Goal: Task Accomplishment & Management: Use online tool/utility

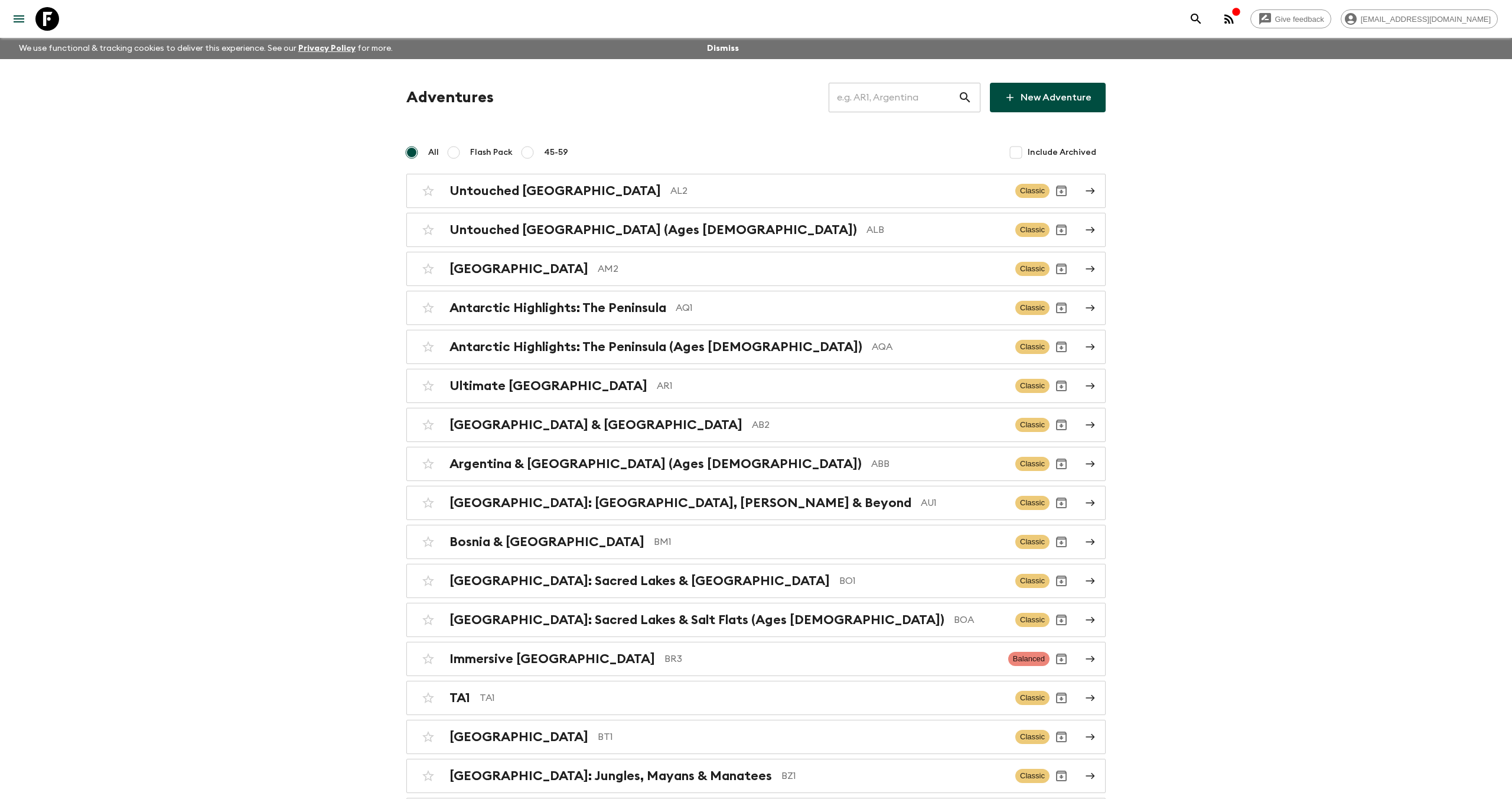
click at [882, 99] on input "text" at bounding box center [893, 97] width 130 height 33
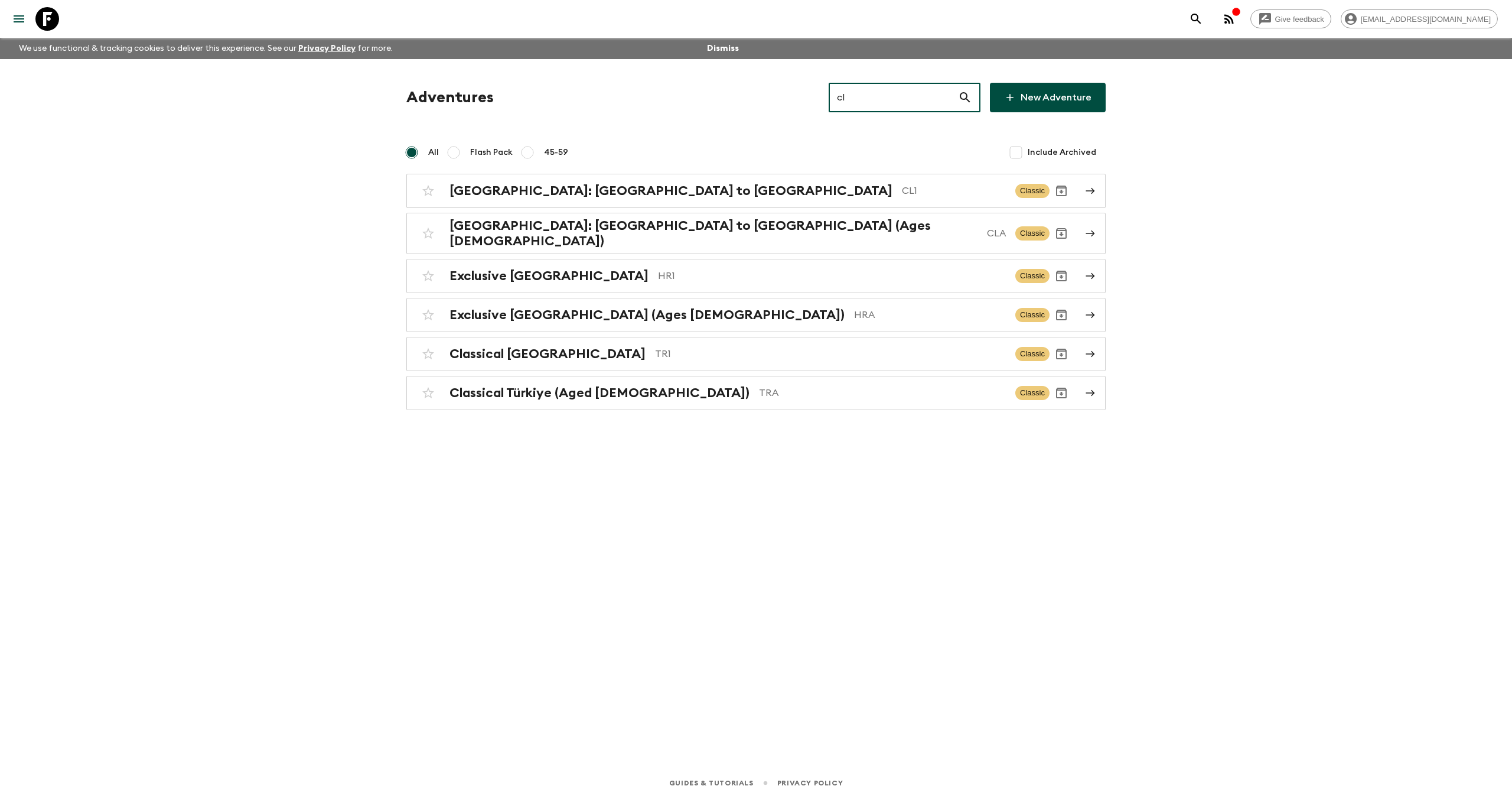
type input "cl1"
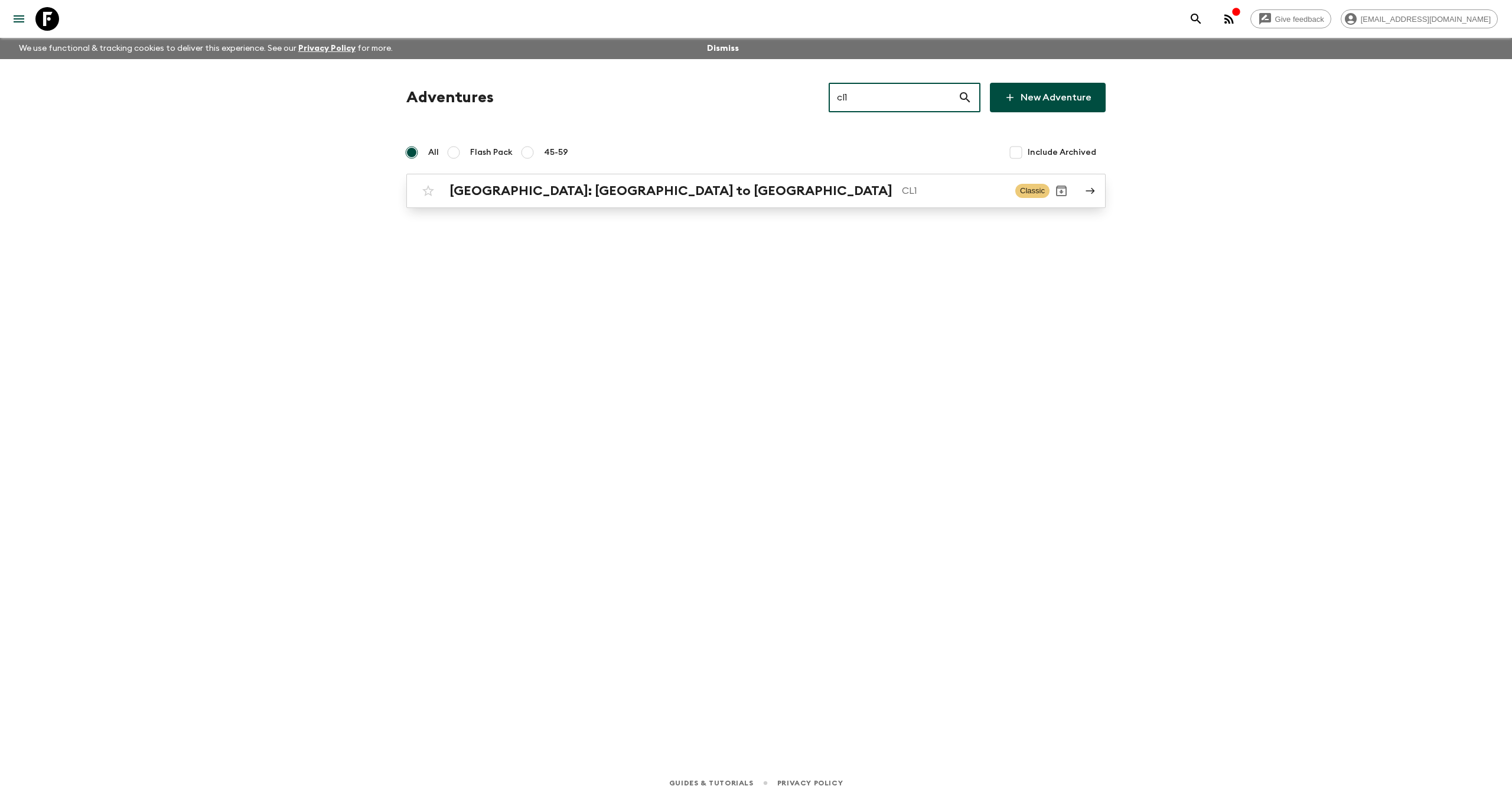
click at [902, 184] on p "CL1" at bounding box center [954, 191] width 104 height 14
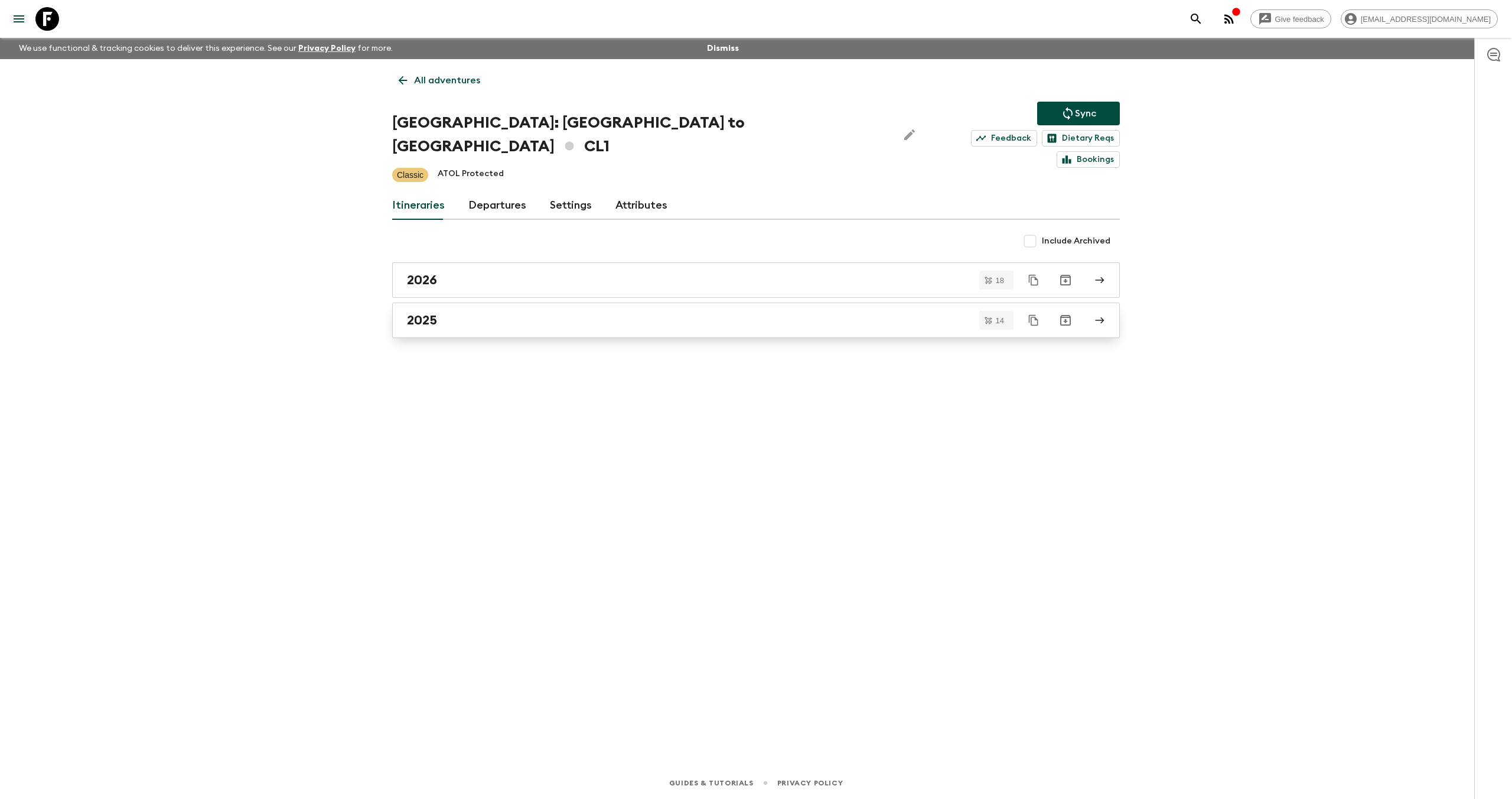
click at [450, 313] on div "2025" at bounding box center [744, 320] width 676 height 16
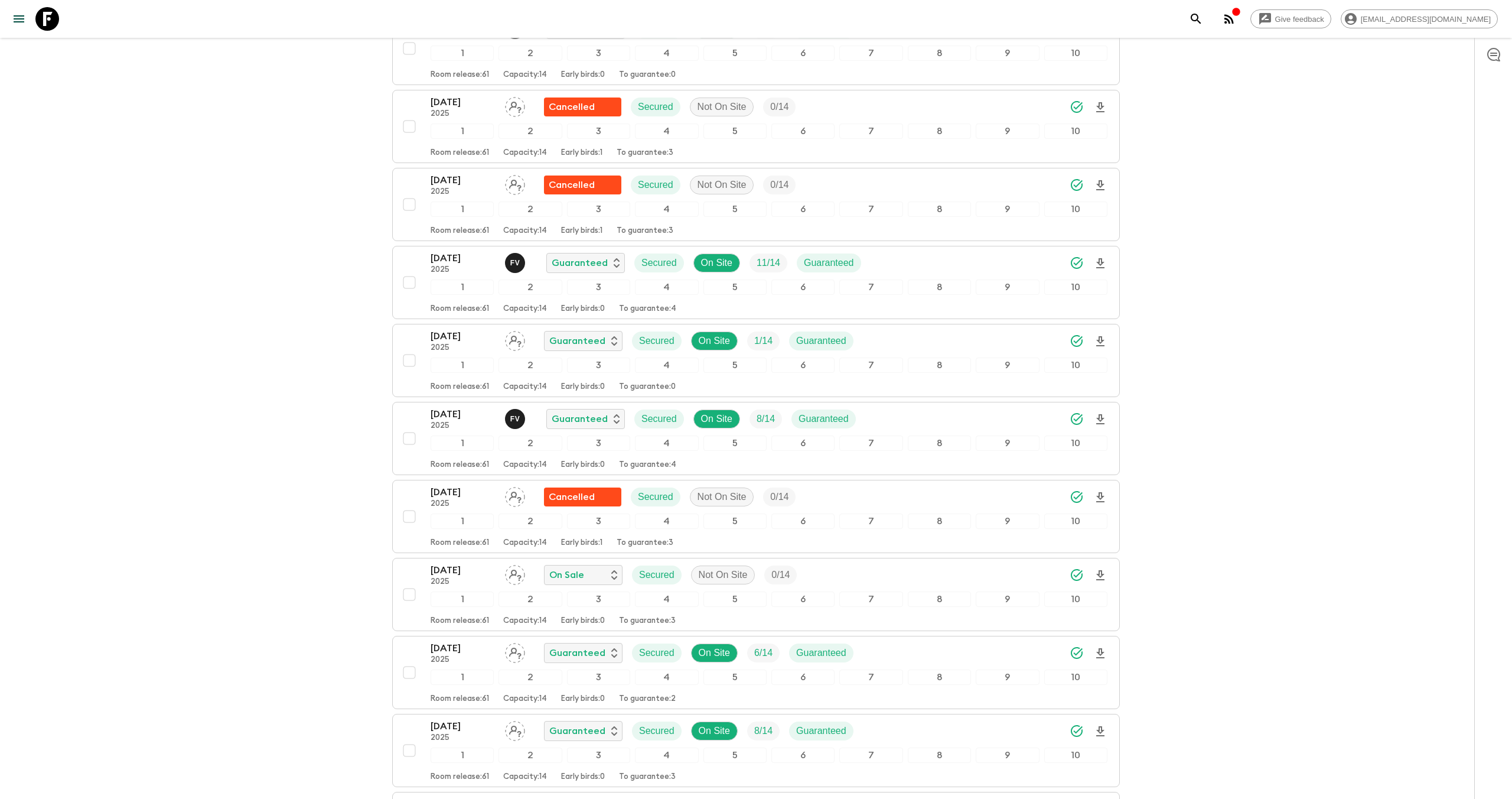
scroll to position [504, 0]
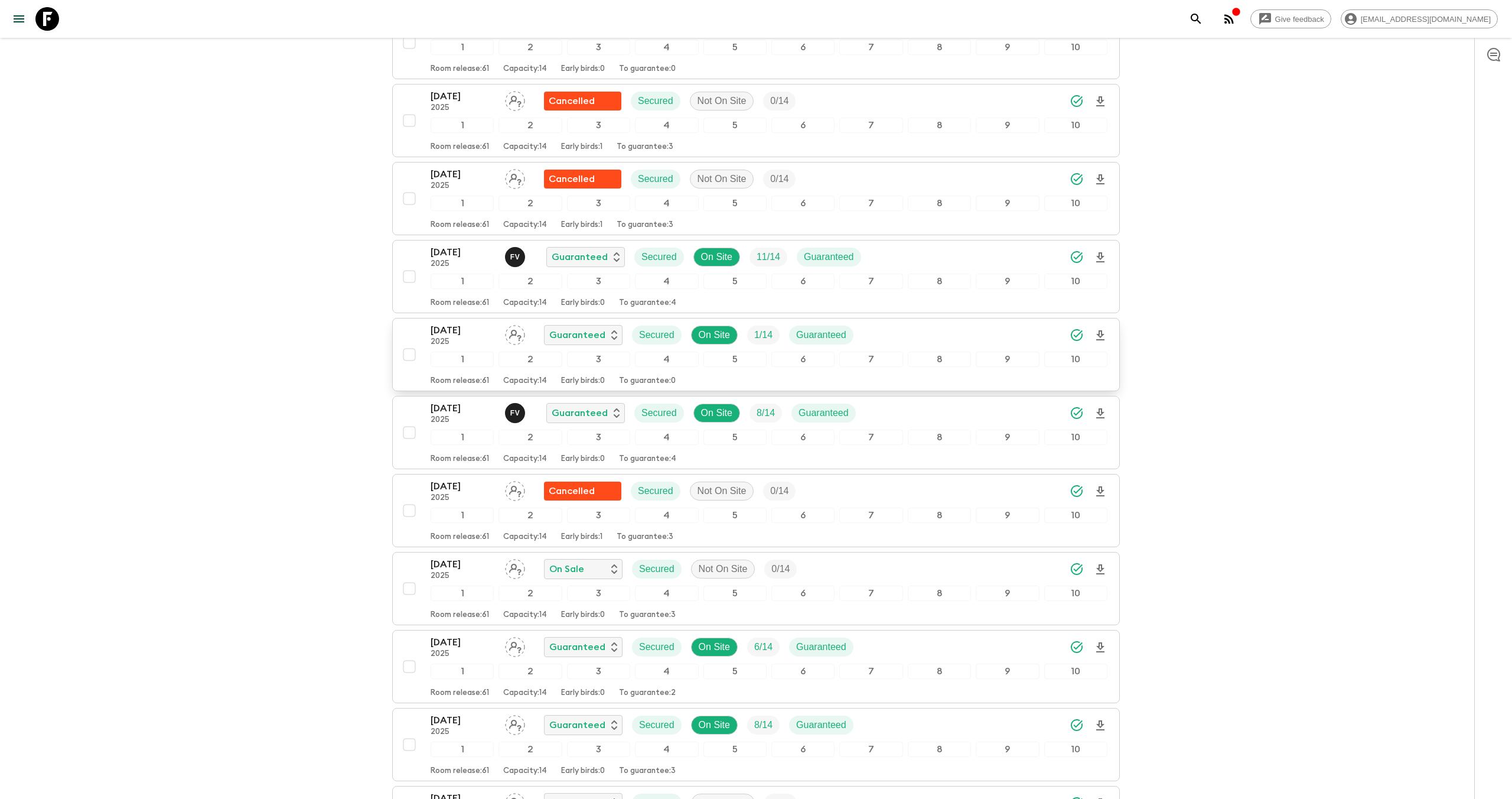
click at [944, 323] on div "[DATE] 2025 Guaranteed Secured On Site 1 / 14 Guaranteed" at bounding box center [769, 334] width 677 height 24
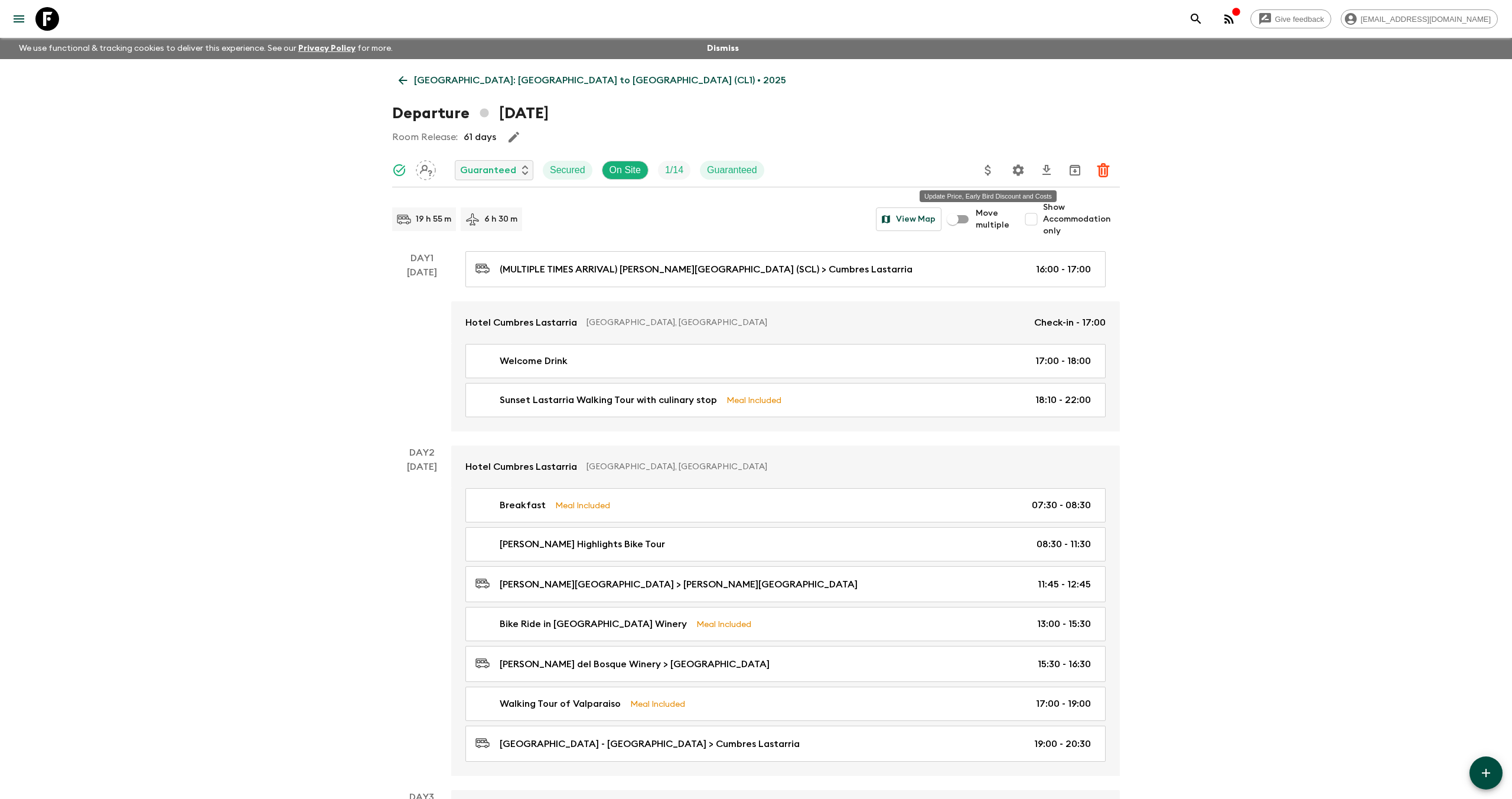
click at [985, 168] on icon "Update Price, Early Bird Discount and Costs" at bounding box center [987, 170] width 6 height 11
click at [1051, 233] on li "Update Promotional Discount" at bounding box center [1061, 227] width 154 height 19
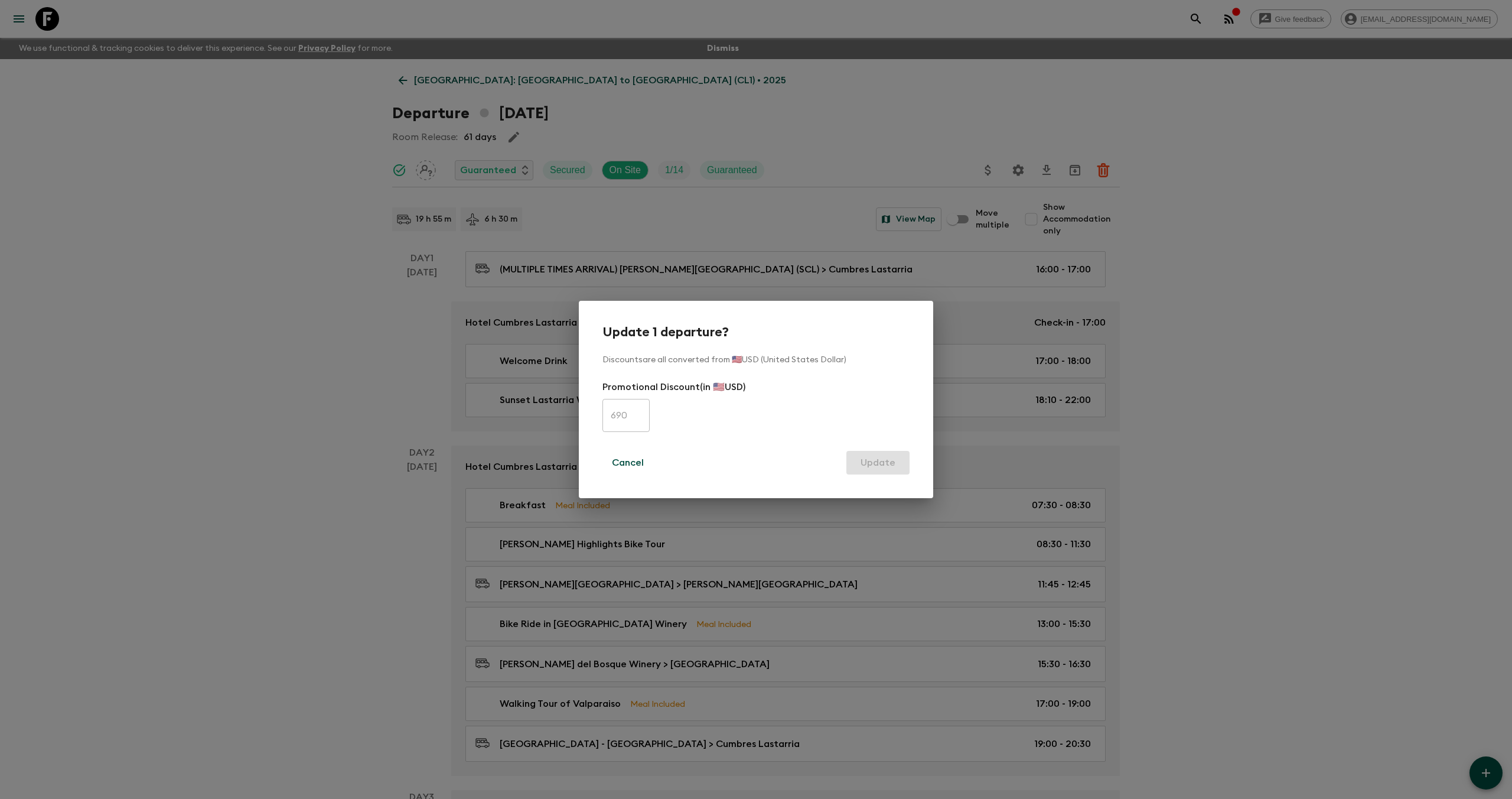
click at [1214, 338] on div "Update 1 departure? Discounts are all converted from 🇺🇸USD (United States Dolla…" at bounding box center [756, 400] width 1512 height 799
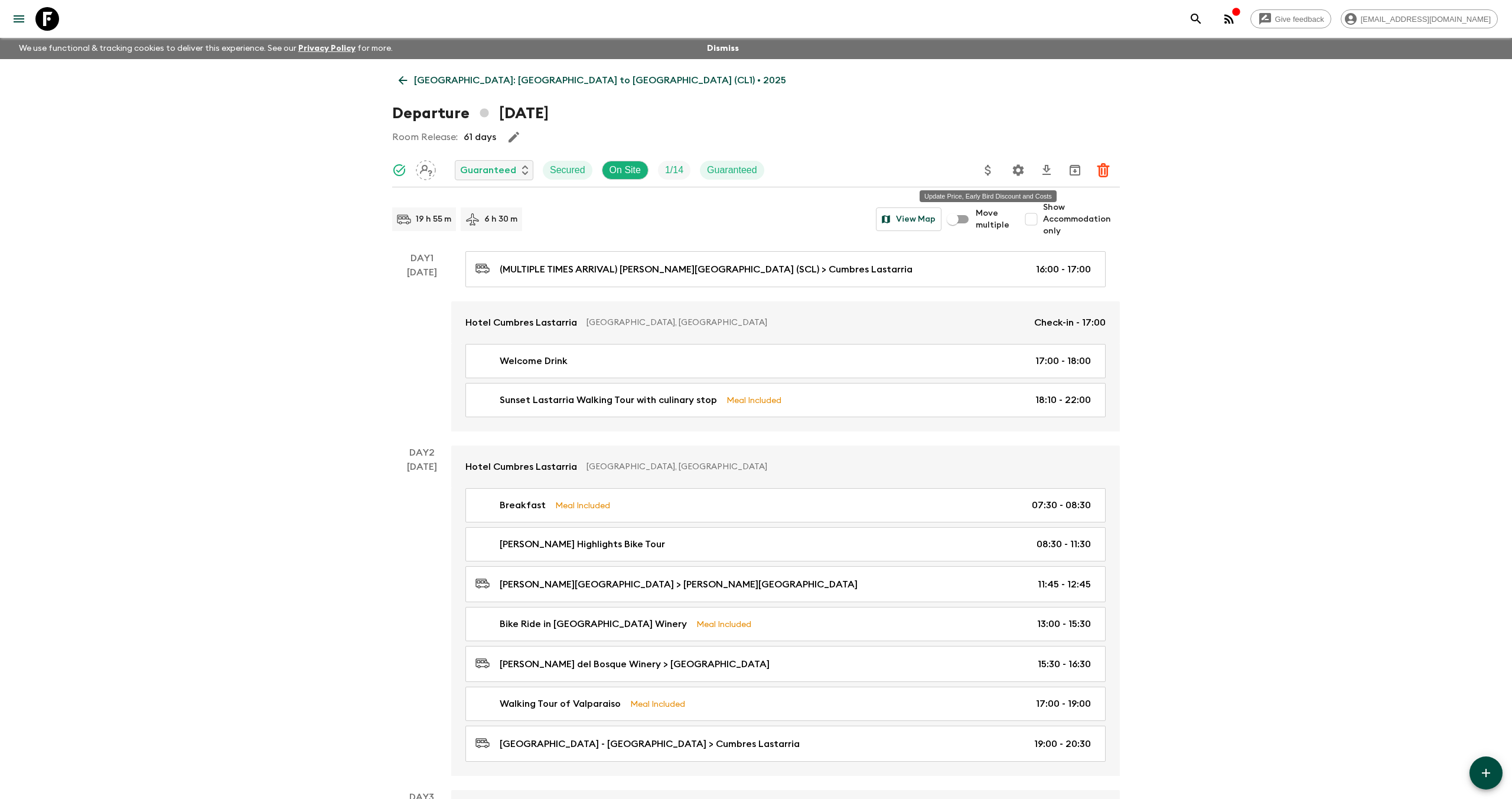
click at [998, 172] on button "Update Price, Early Bird Discount and Costs" at bounding box center [988, 170] width 24 height 24
click at [1052, 236] on li "Update Promotional Discount" at bounding box center [1053, 234] width 154 height 19
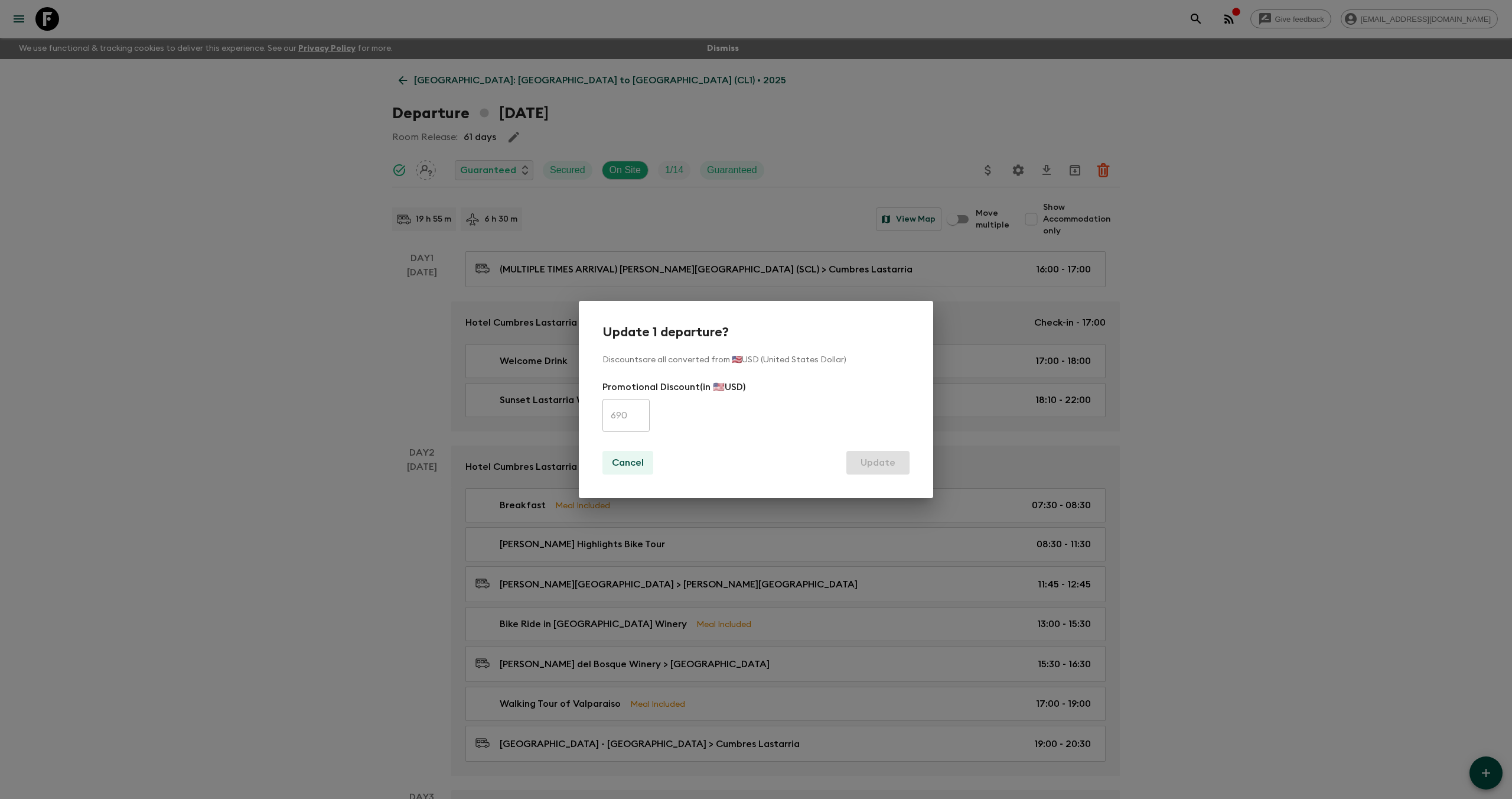
click at [633, 465] on p "Cancel" at bounding box center [627, 462] width 32 height 14
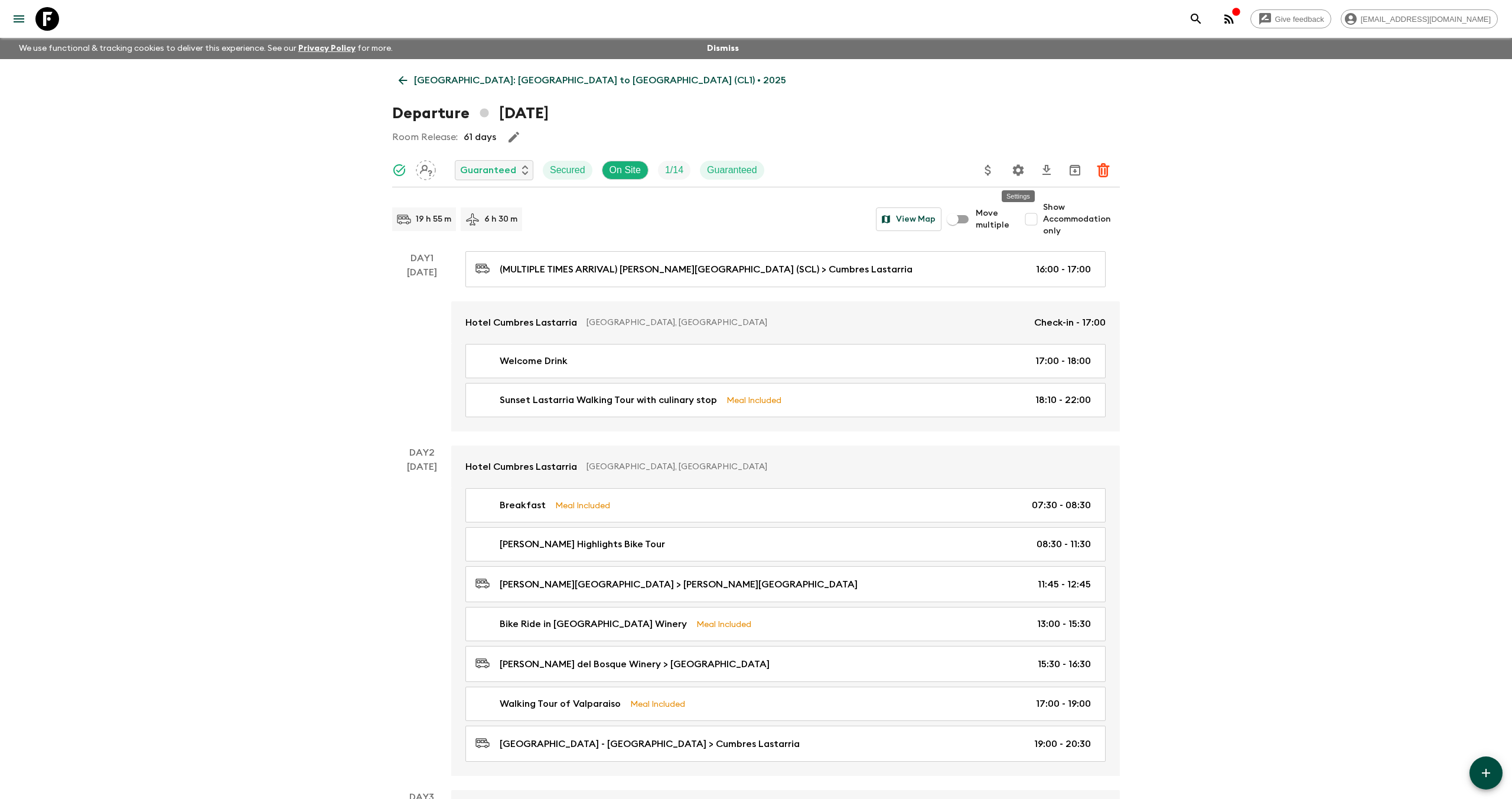
click at [1020, 165] on icon "Settings" at bounding box center [1018, 170] width 14 height 14
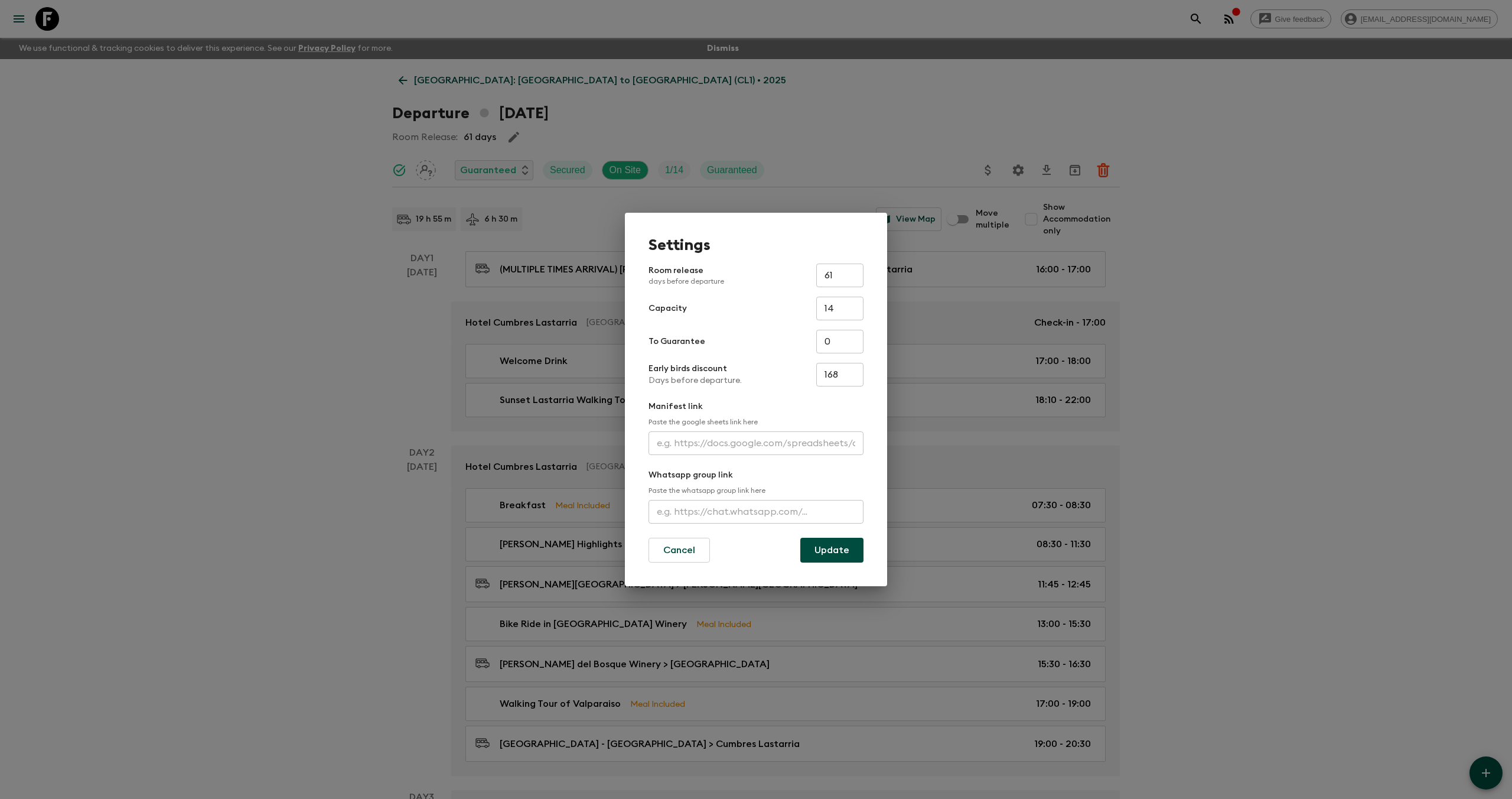
click at [1226, 362] on div "Settings Room release days before departure 61 ​ Capacity 14 ​ To Guarantee 0 ​…" at bounding box center [756, 400] width 1512 height 799
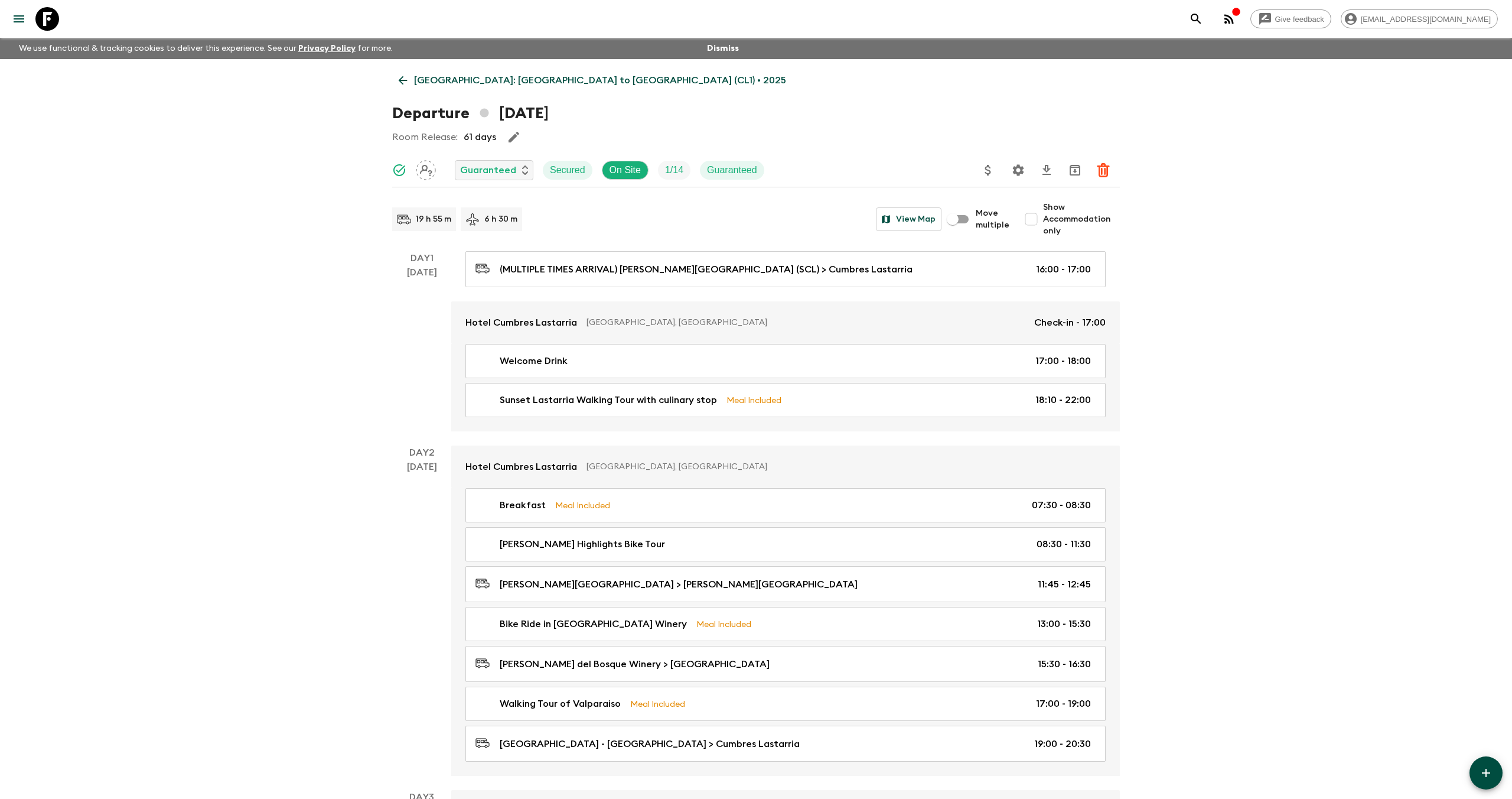
click at [402, 83] on icon at bounding box center [403, 80] width 13 height 13
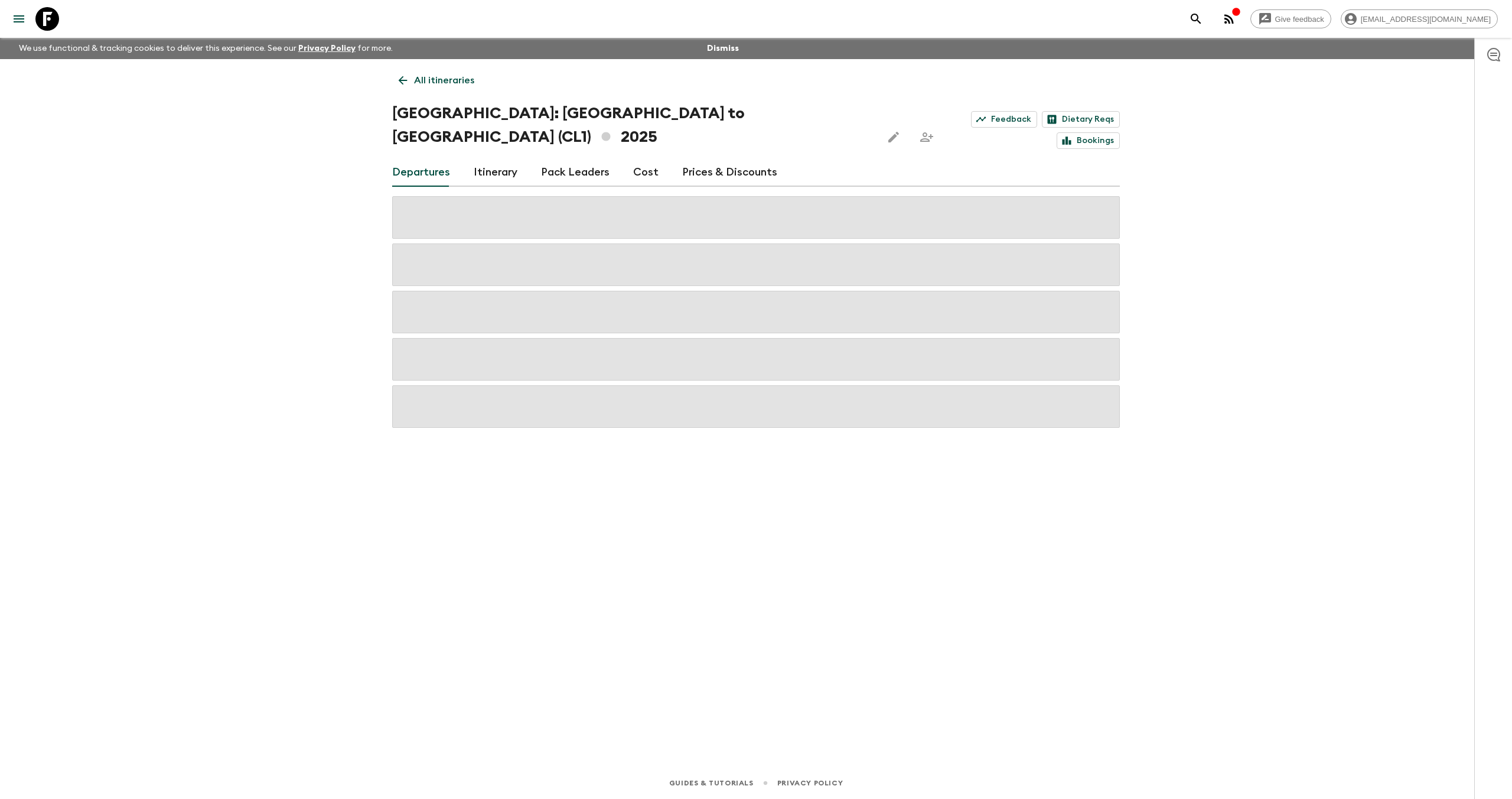
click at [715, 158] on link "Prices & Discounts" at bounding box center [730, 173] width 95 height 28
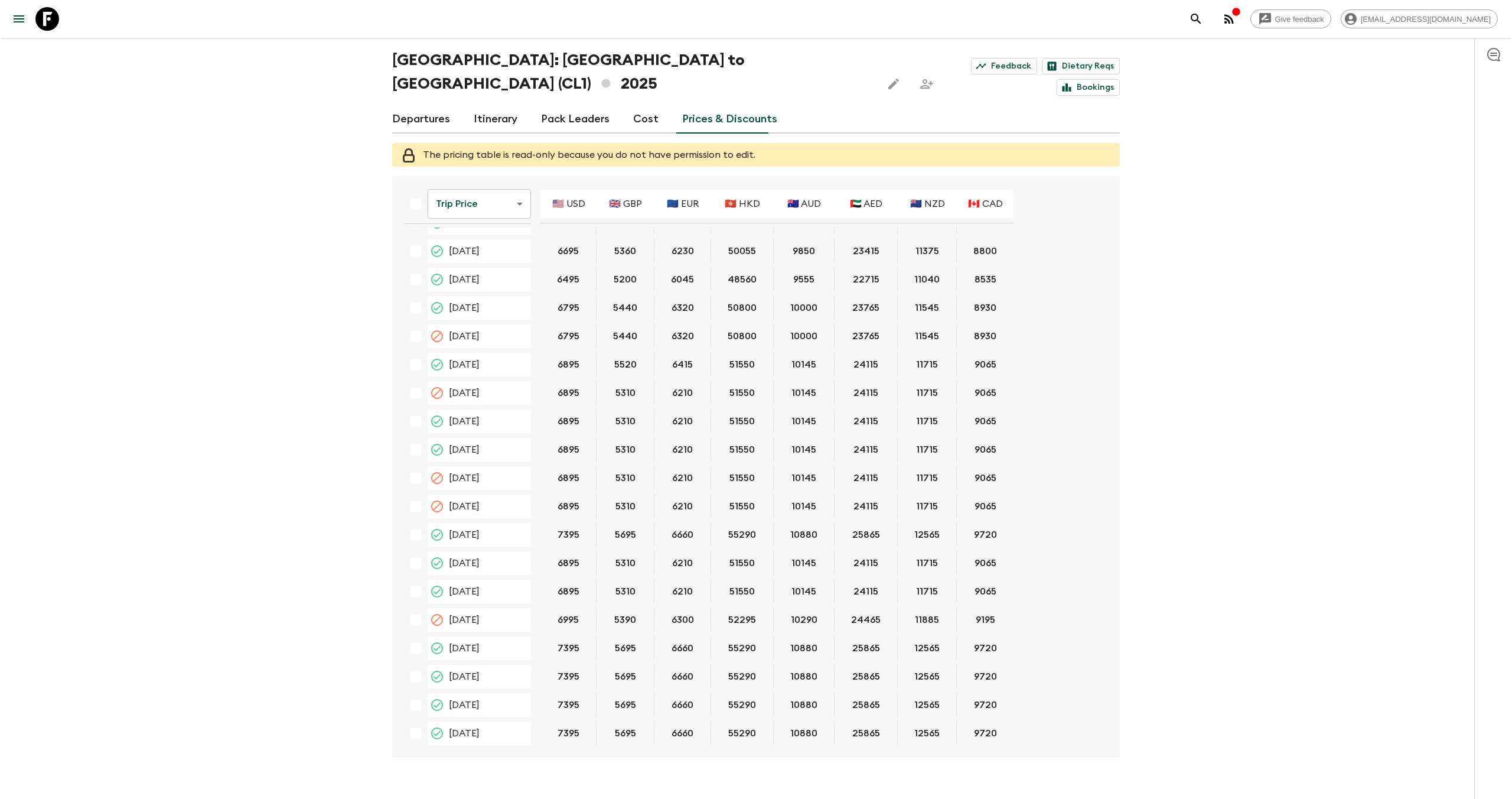
scroll to position [23, 0]
click at [429, 105] on link "Departures" at bounding box center [421, 119] width 58 height 28
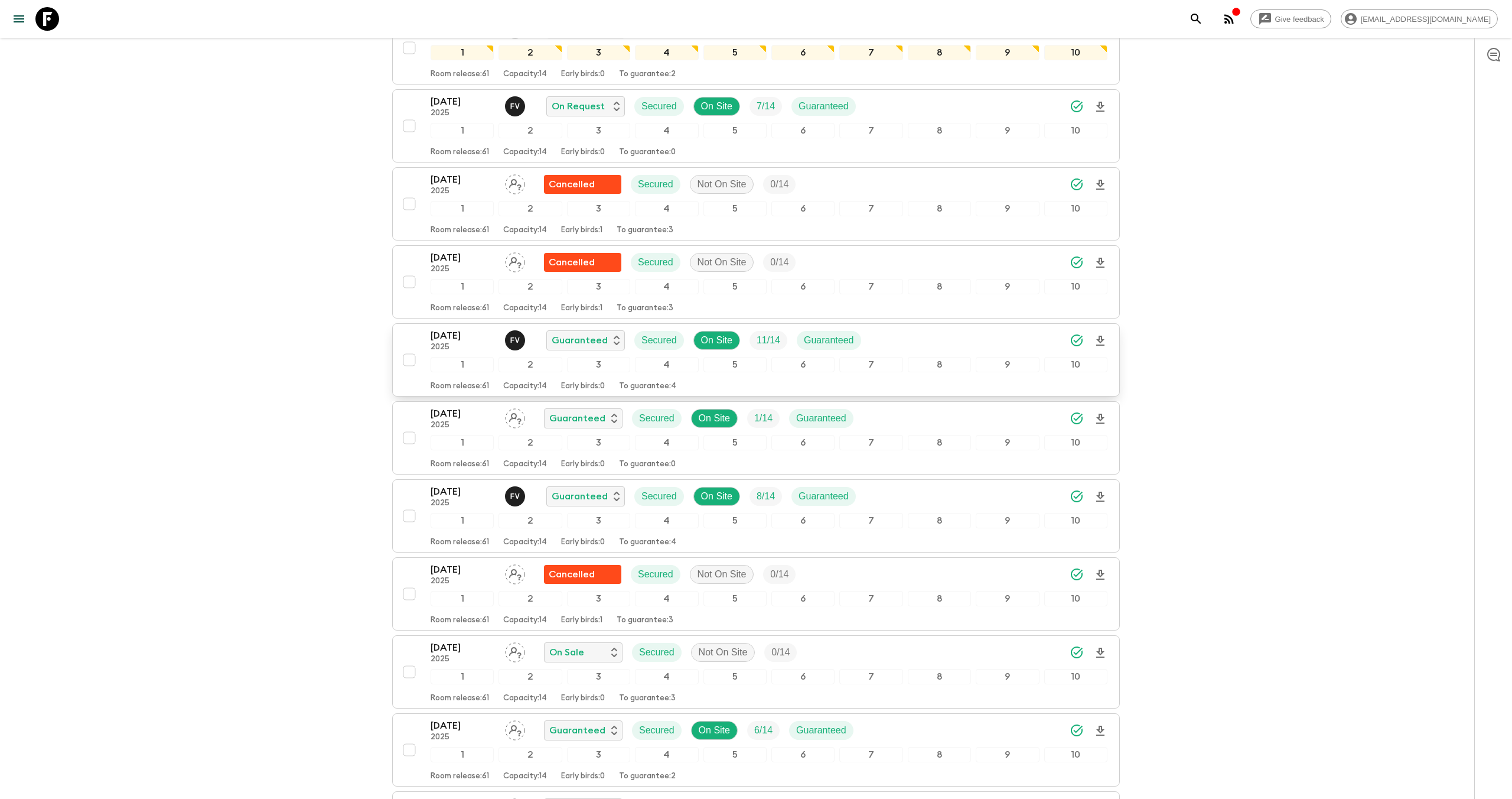
scroll to position [429, 0]
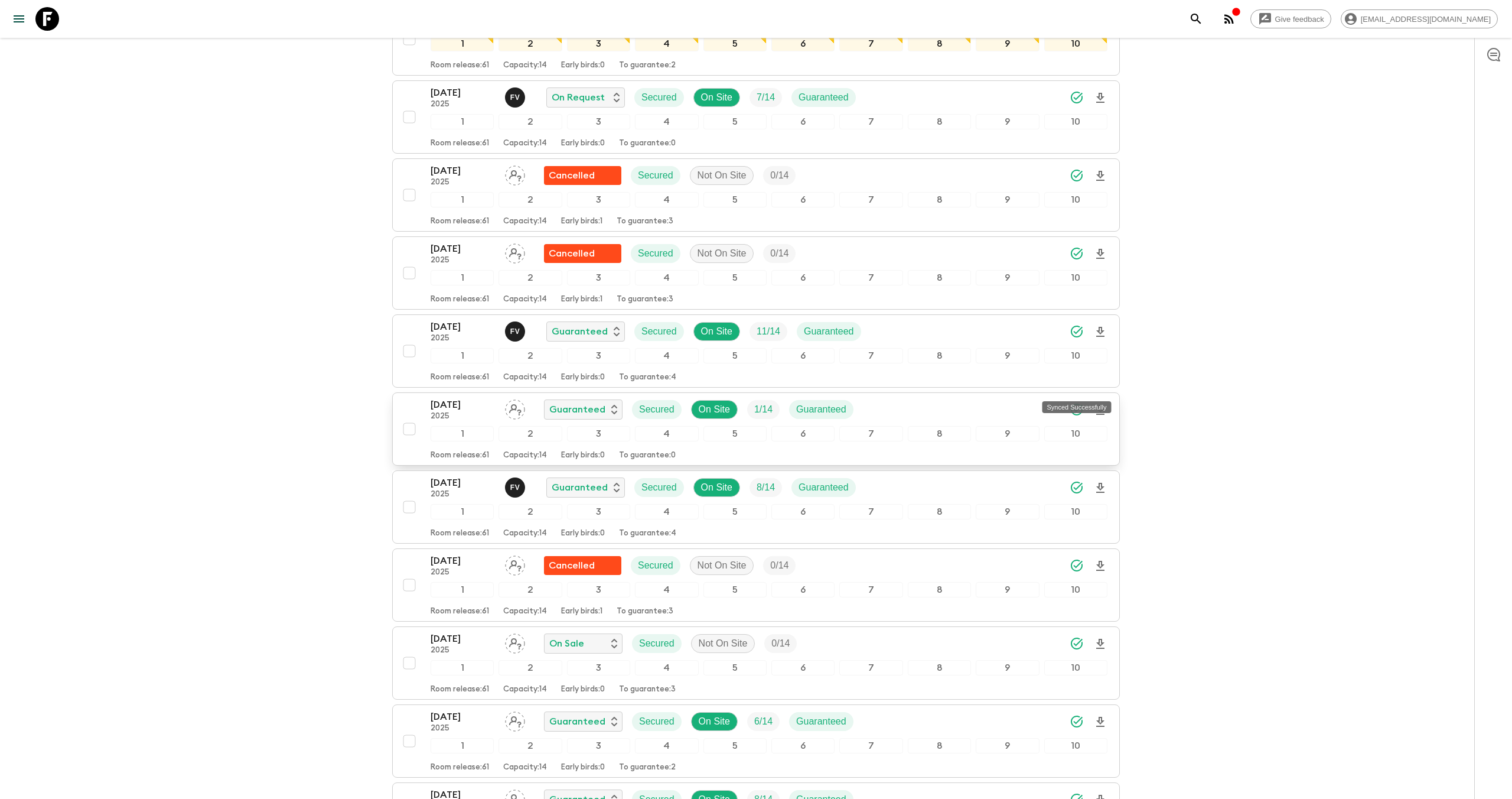
click at [1075, 402] on icon "Synced Successfully" at bounding box center [1076, 409] width 14 height 14
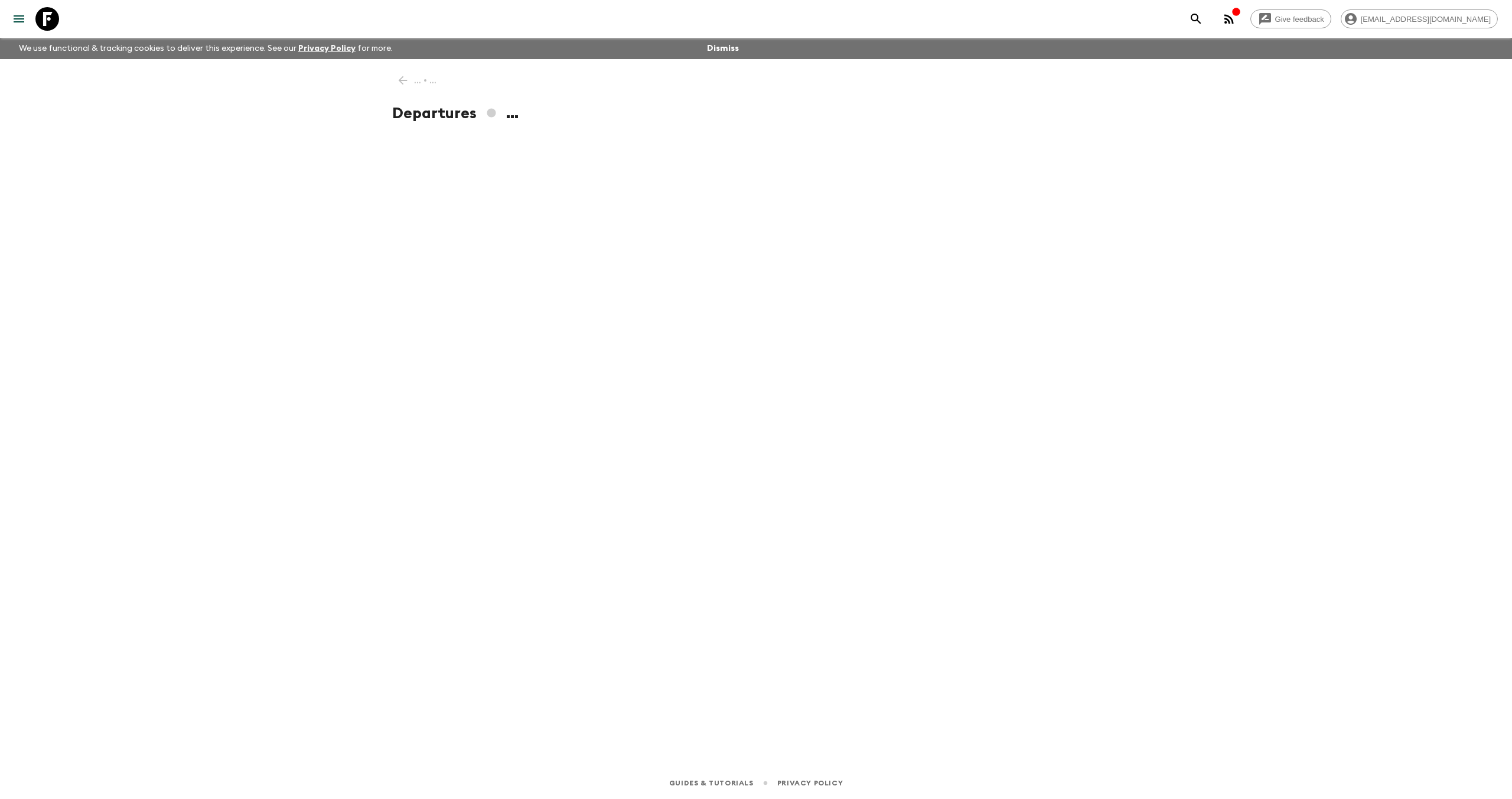
click at [399, 78] on div "... • ... Departures ..." at bounding box center [756, 396] width 756 height 674
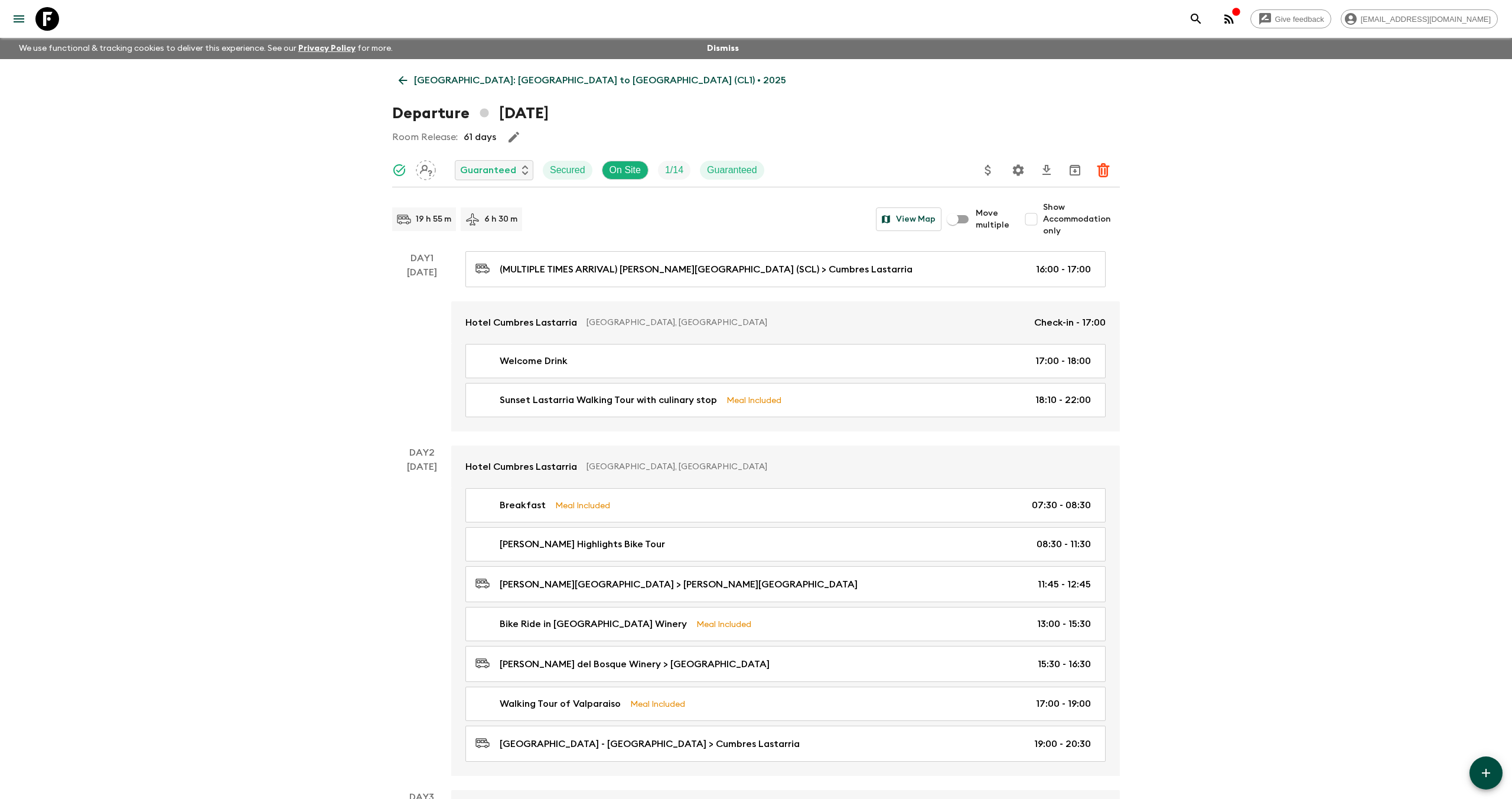
click at [400, 76] on icon at bounding box center [403, 80] width 13 height 13
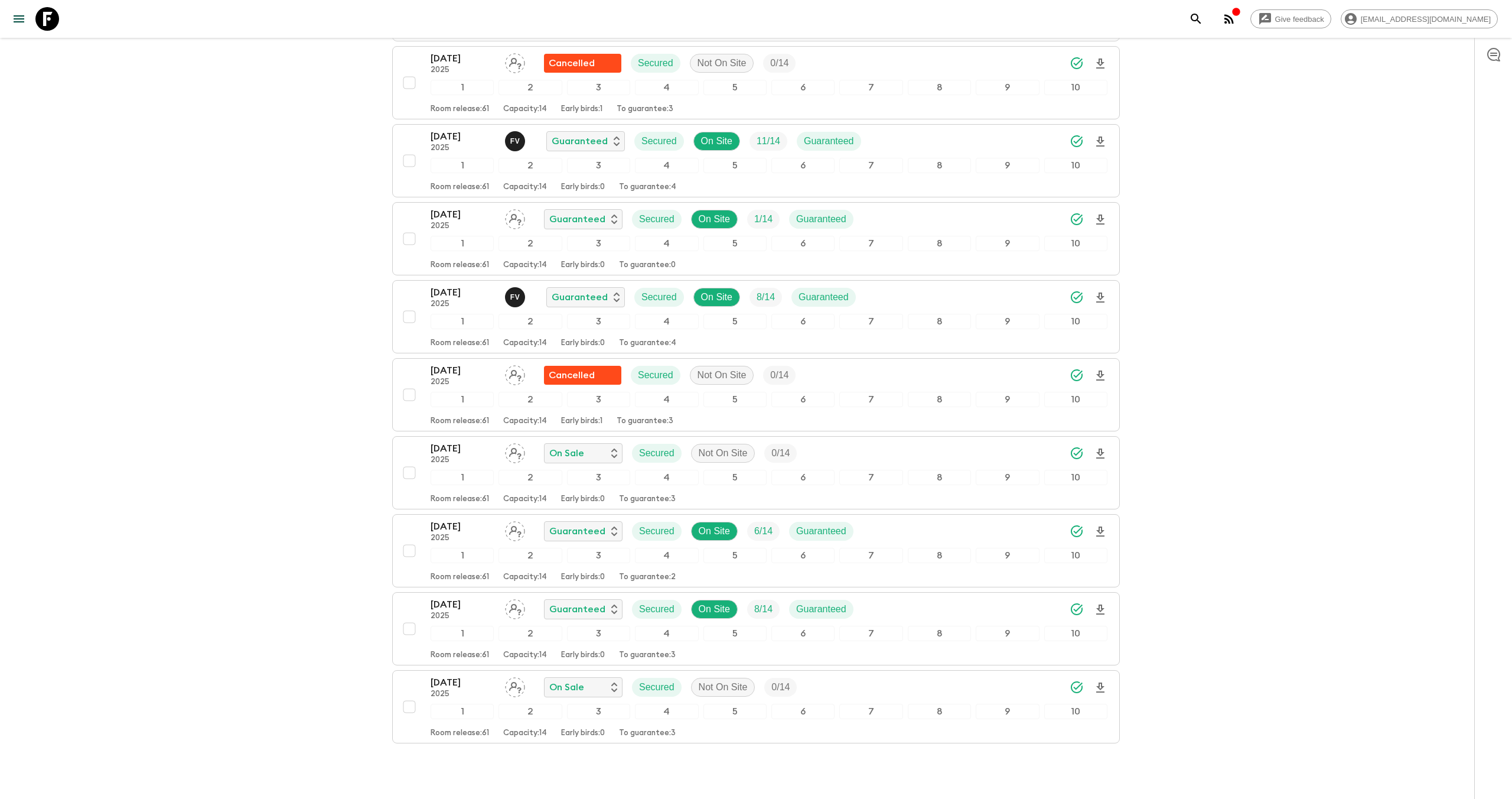
scroll to position [621, 0]
click at [924, 206] on div "[DATE] 2025 Guaranteed Secured On Site 1 / 14 Guaranteed" at bounding box center [769, 217] width 677 height 24
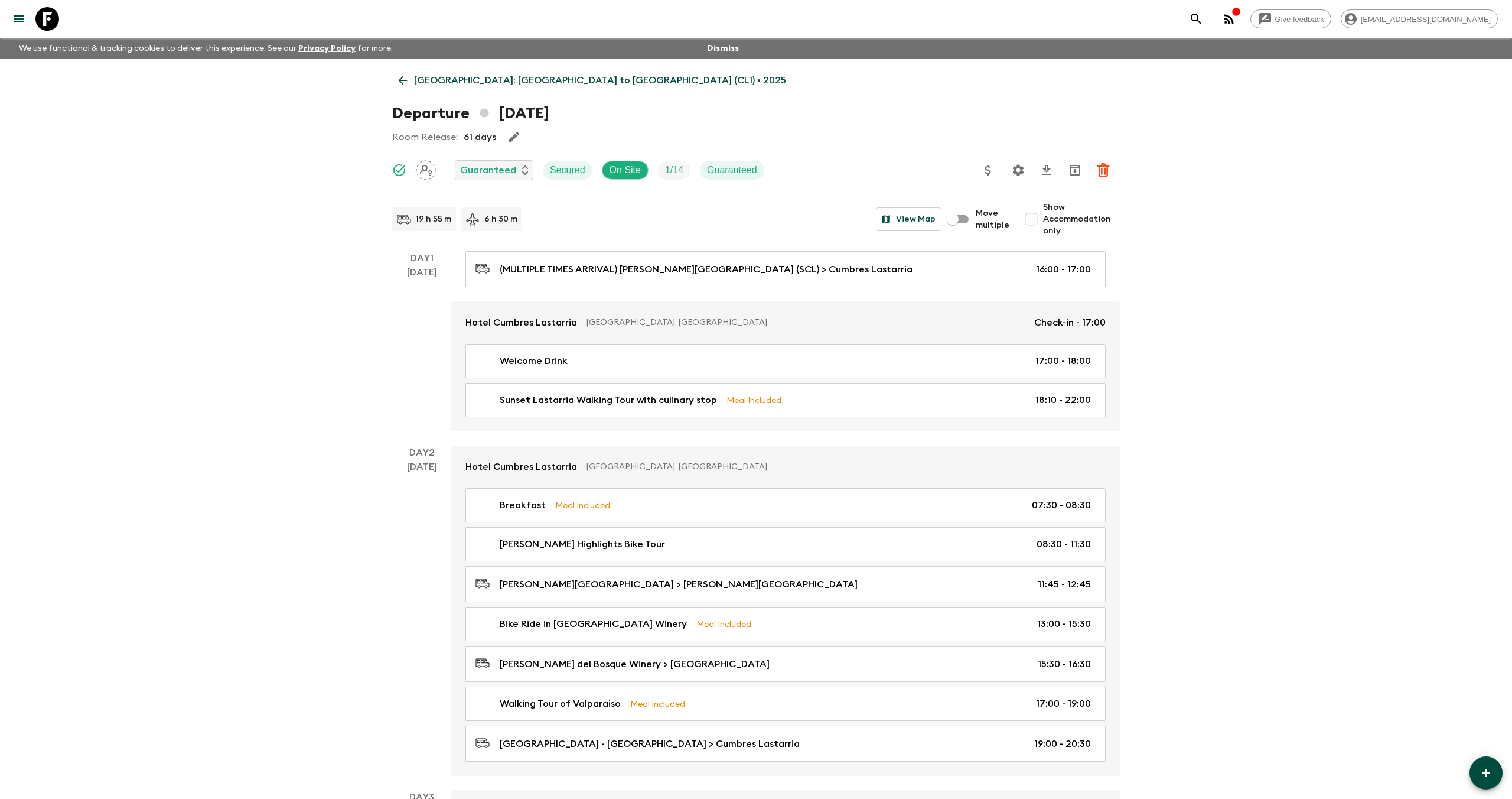
click at [507, 136] on icon "button" at bounding box center [513, 136] width 14 height 14
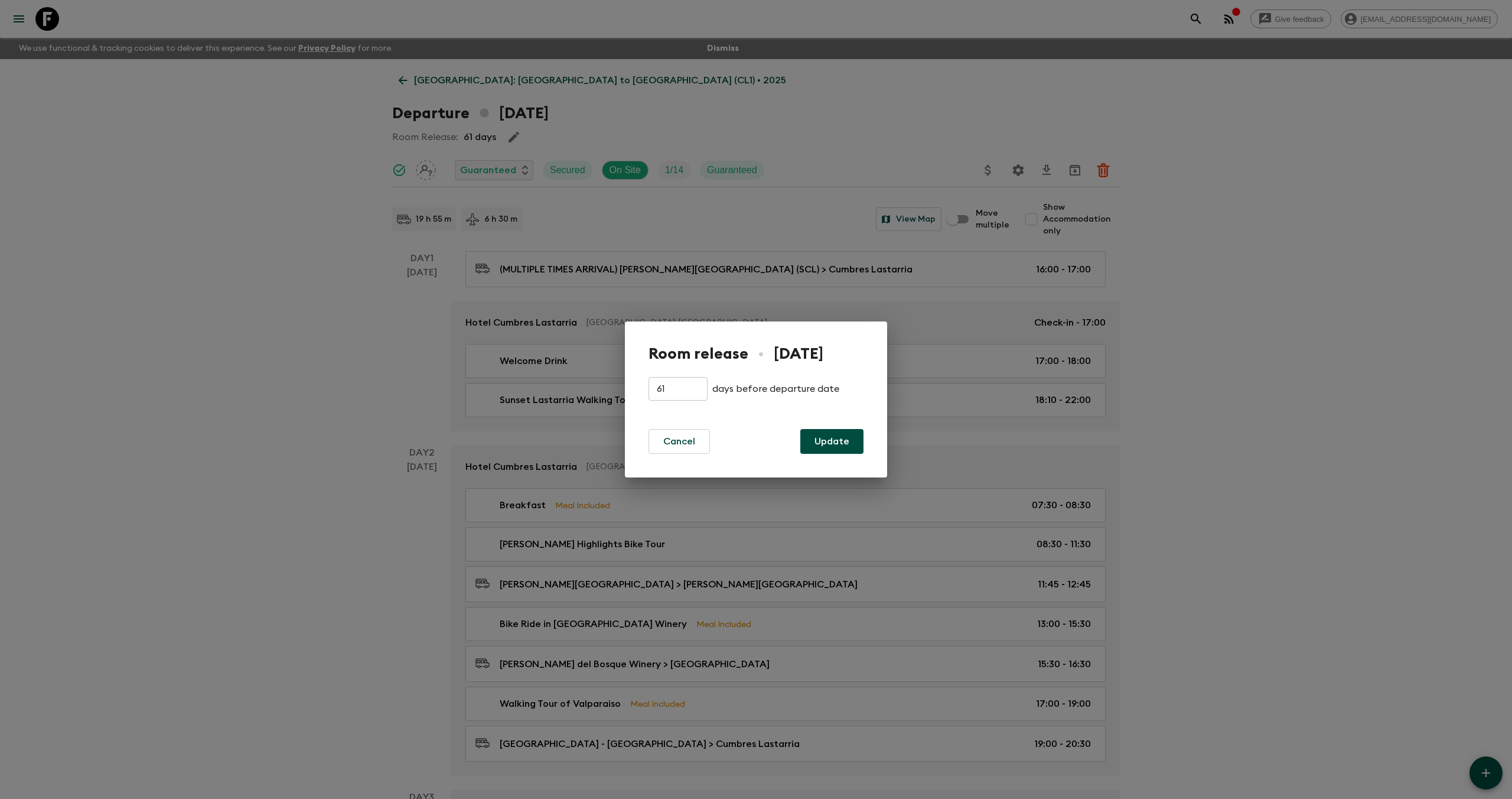
click at [322, 253] on div "Room release • [DATE] 61 ​ days before departure date Cancel Update" at bounding box center [756, 400] width 1512 height 799
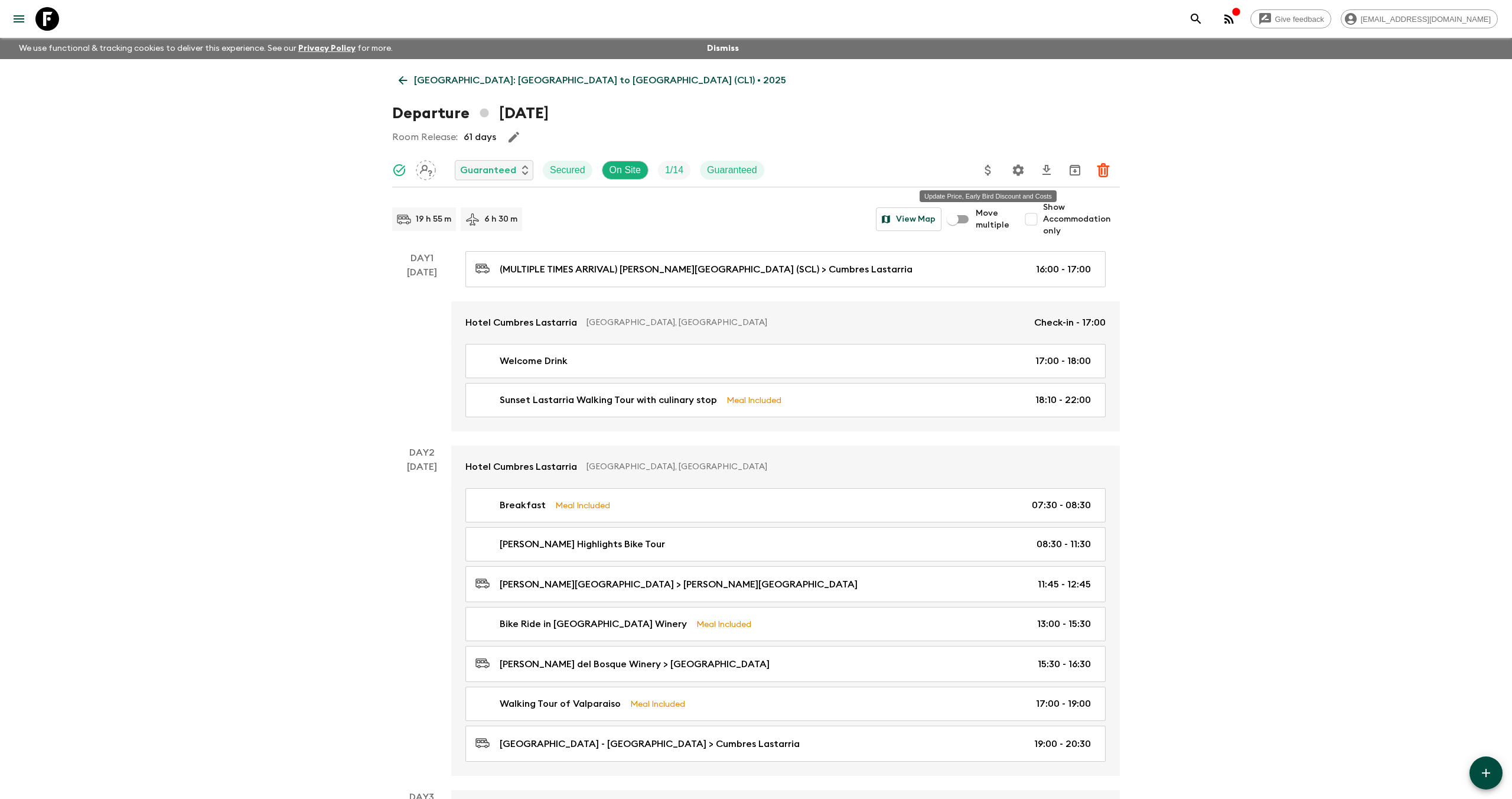
click at [999, 169] on button "Update Price, Early Bird Discount and Costs" at bounding box center [988, 170] width 24 height 24
click at [1036, 228] on li "Update Promotional Discount" at bounding box center [1053, 234] width 154 height 19
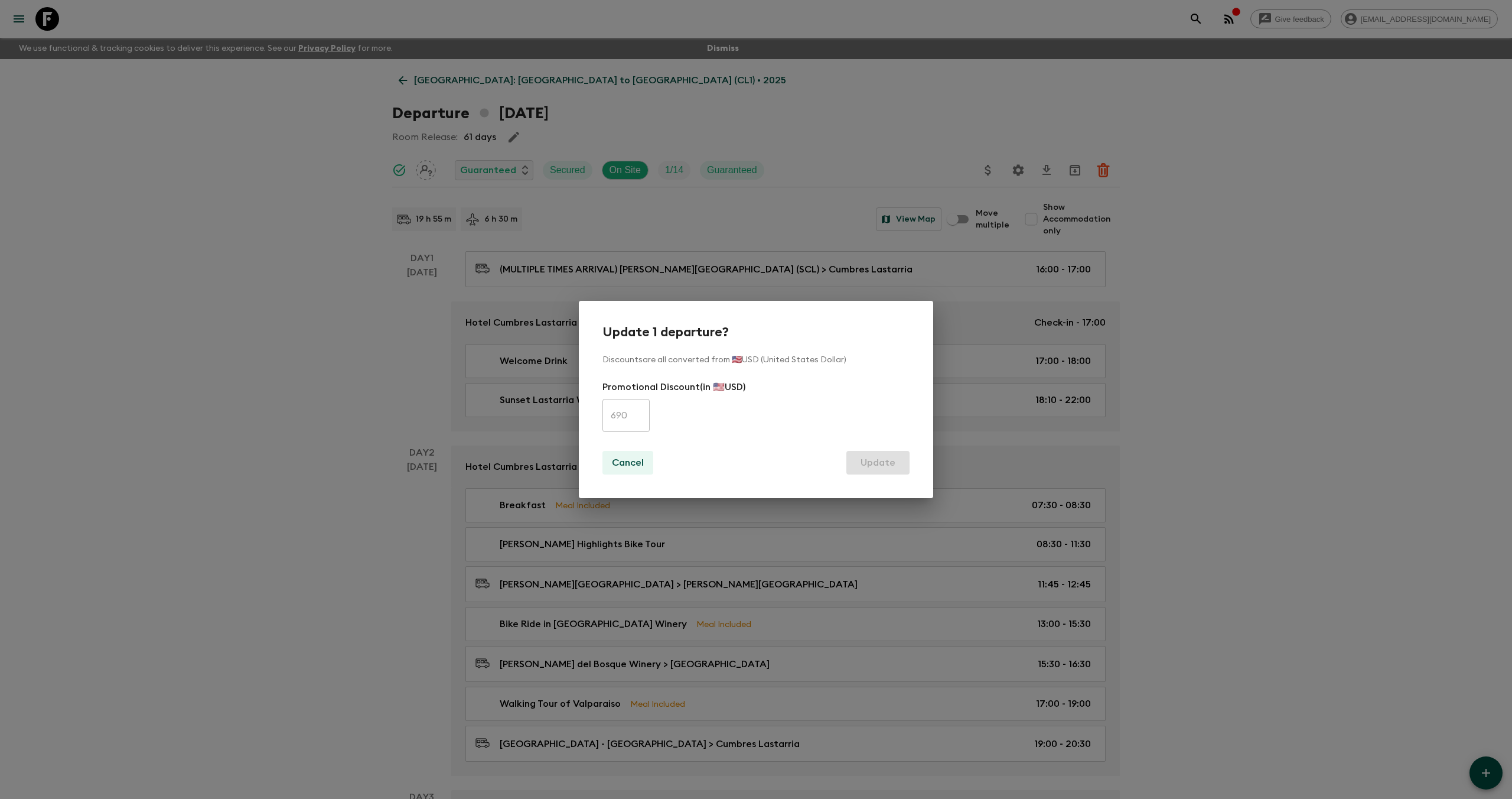
click at [629, 460] on p "Cancel" at bounding box center [627, 462] width 32 height 14
